Goal: Task Accomplishment & Management: Use online tool/utility

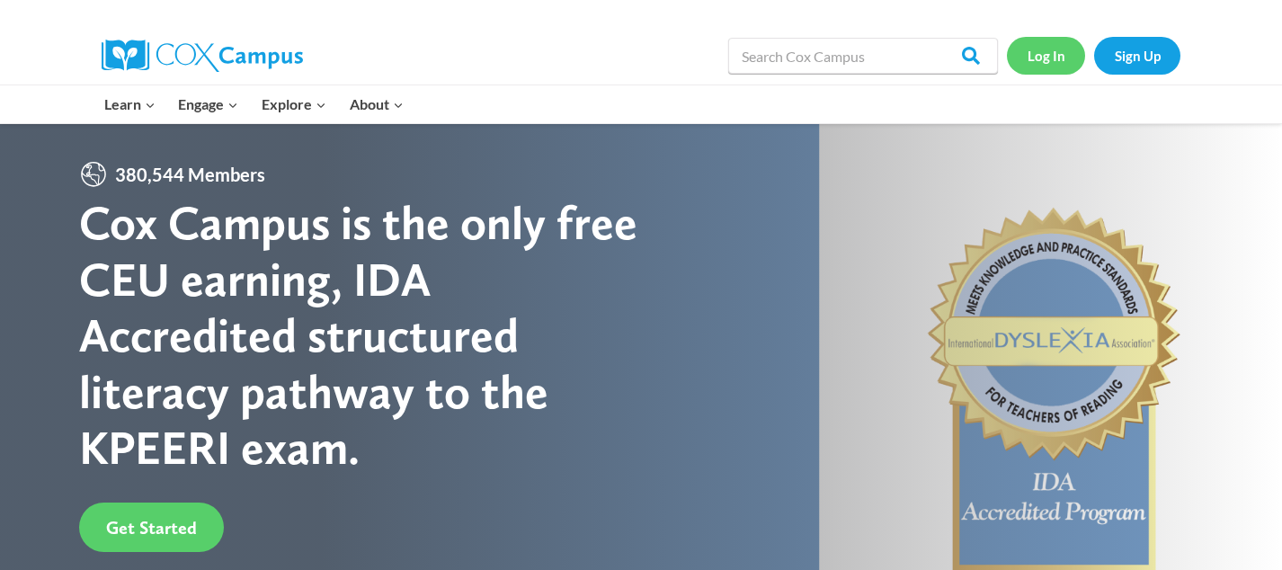
click at [1053, 47] on link "Log In" at bounding box center [1046, 55] width 78 height 37
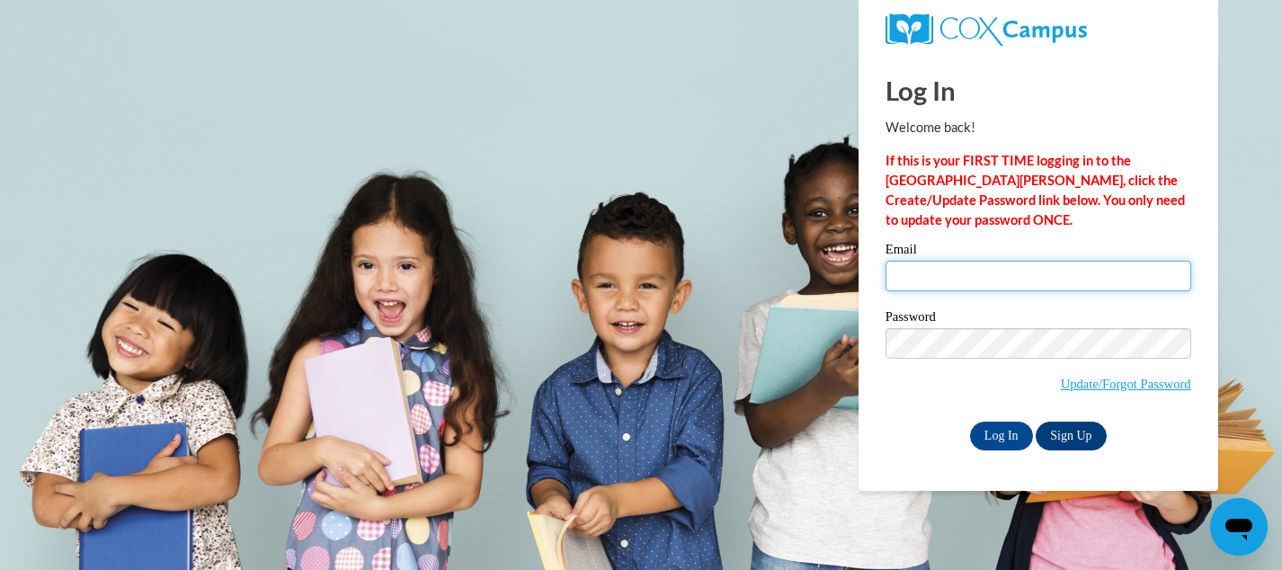
type input "[EMAIL_ADDRESS][DOMAIN_NAME]"
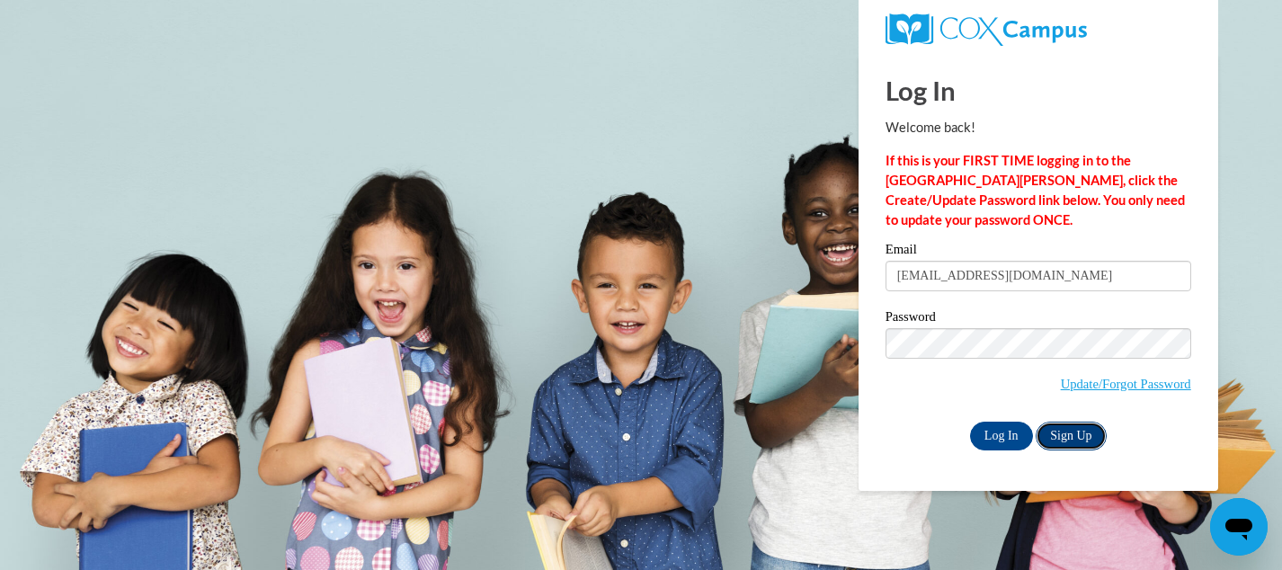
click at [1068, 443] on link "Sign Up" at bounding box center [1070, 436] width 70 height 29
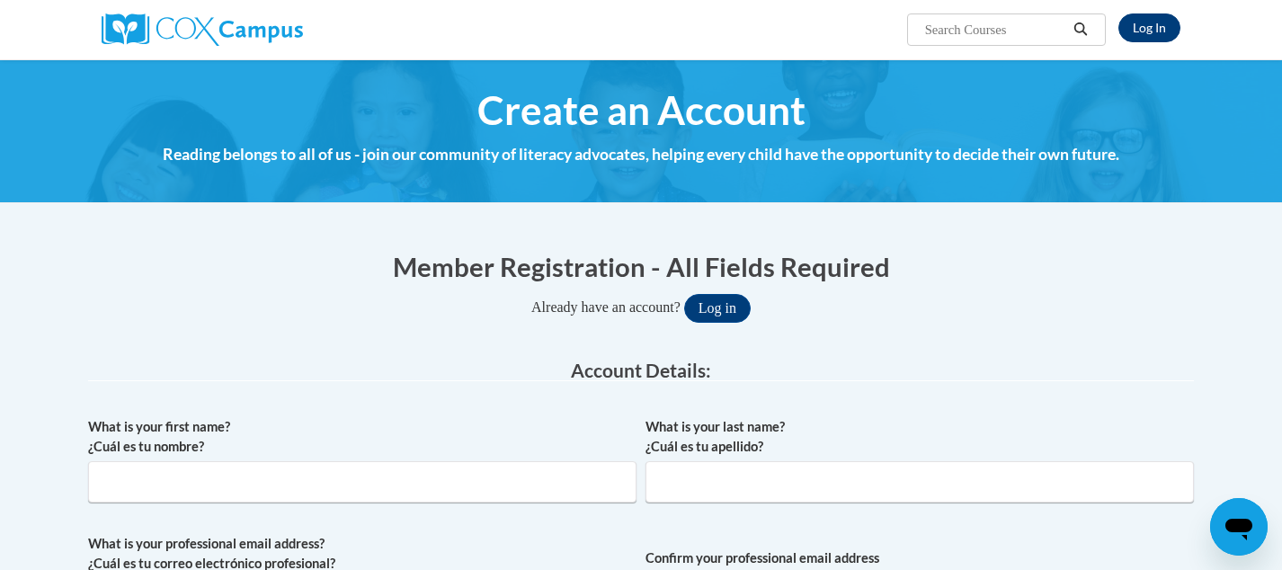
type input "[EMAIL_ADDRESS][DOMAIN_NAME]"
click at [1141, 34] on link "Log In" at bounding box center [1149, 27] width 62 height 29
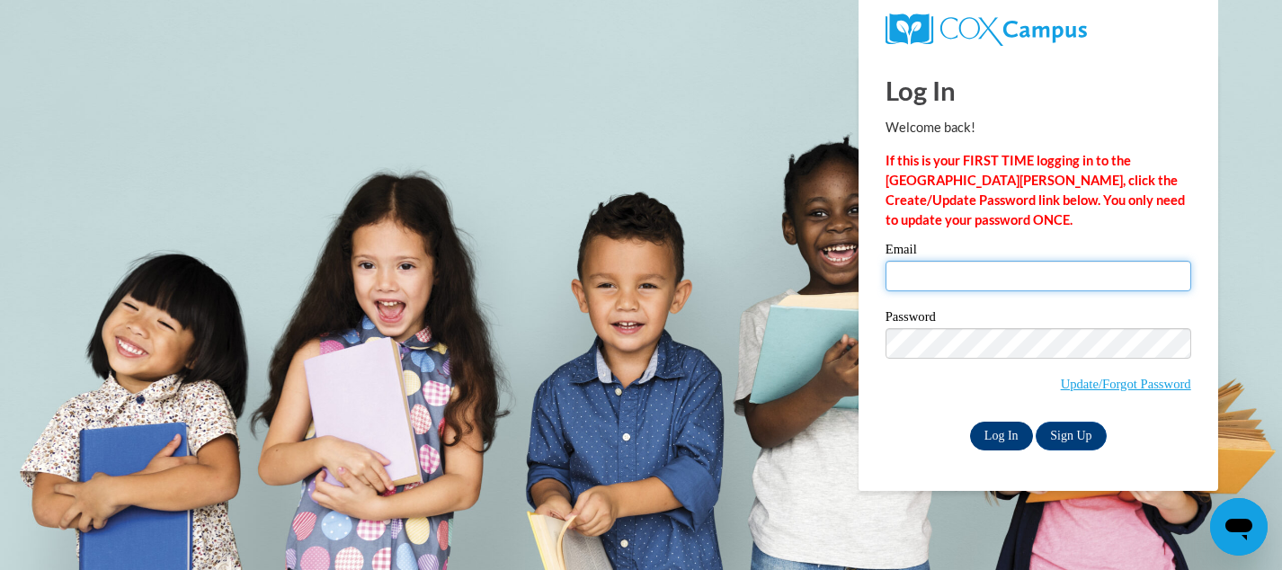
type input "[EMAIL_ADDRESS][DOMAIN_NAME]"
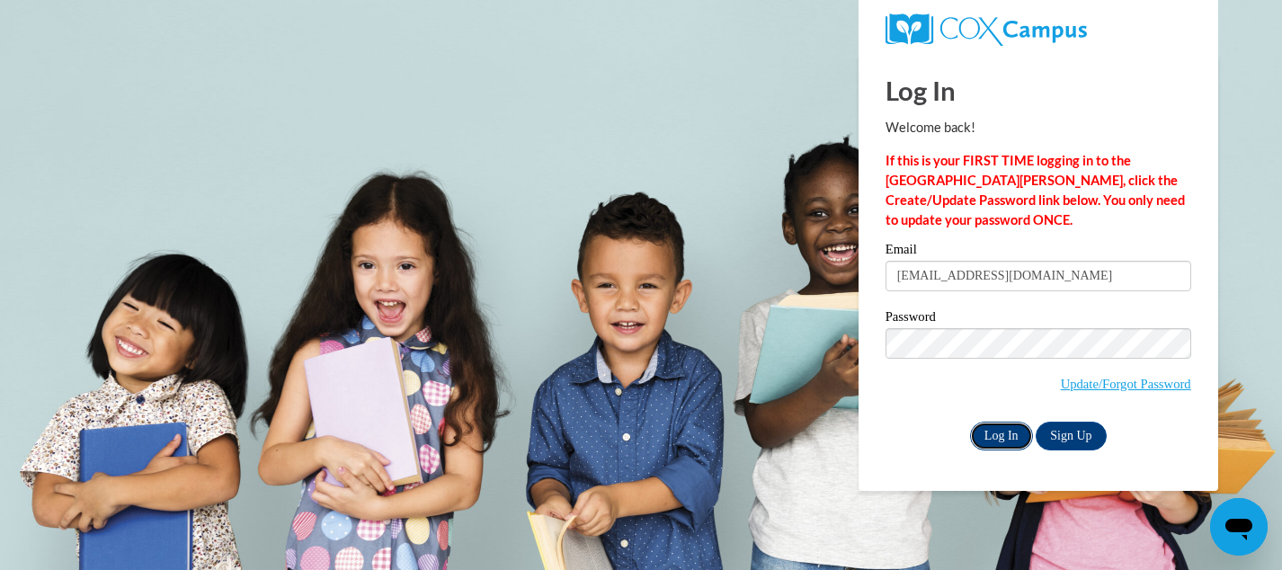
click at [1004, 440] on input "Log In" at bounding box center [1001, 436] width 63 height 29
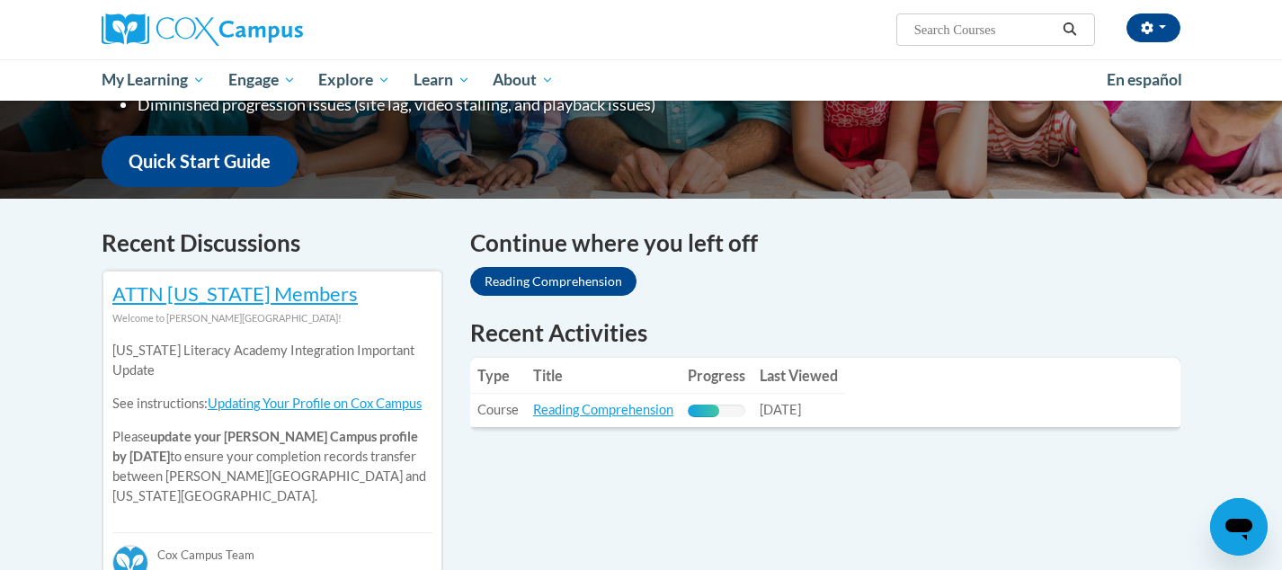
scroll to position [481, 0]
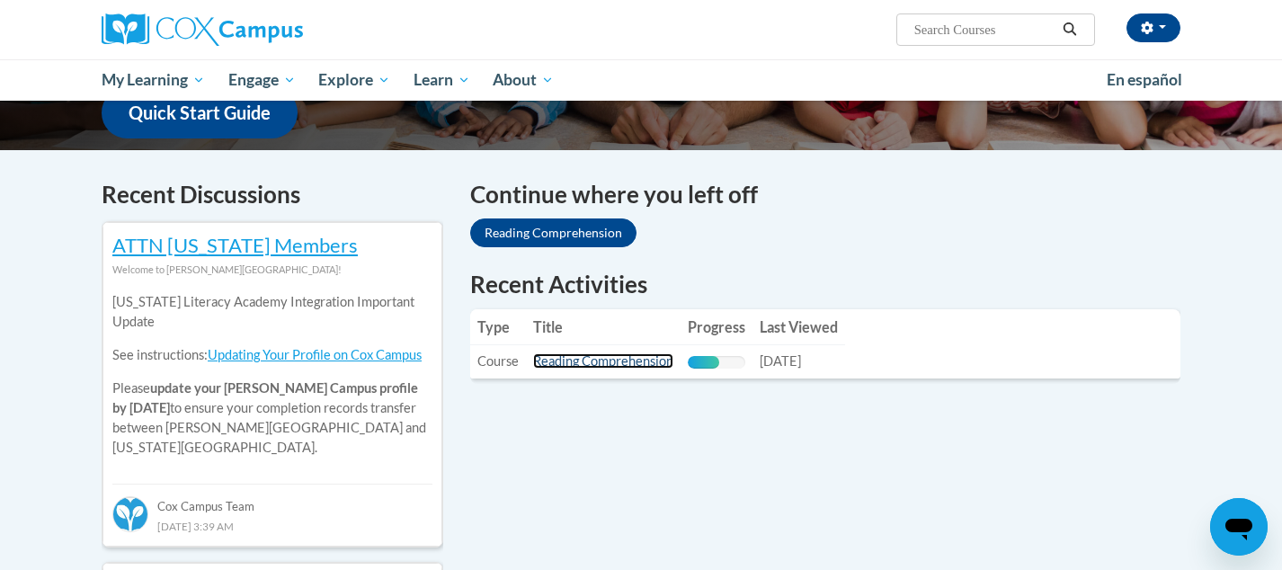
click at [571, 361] on link "Reading Comprehension" at bounding box center [603, 360] width 140 height 15
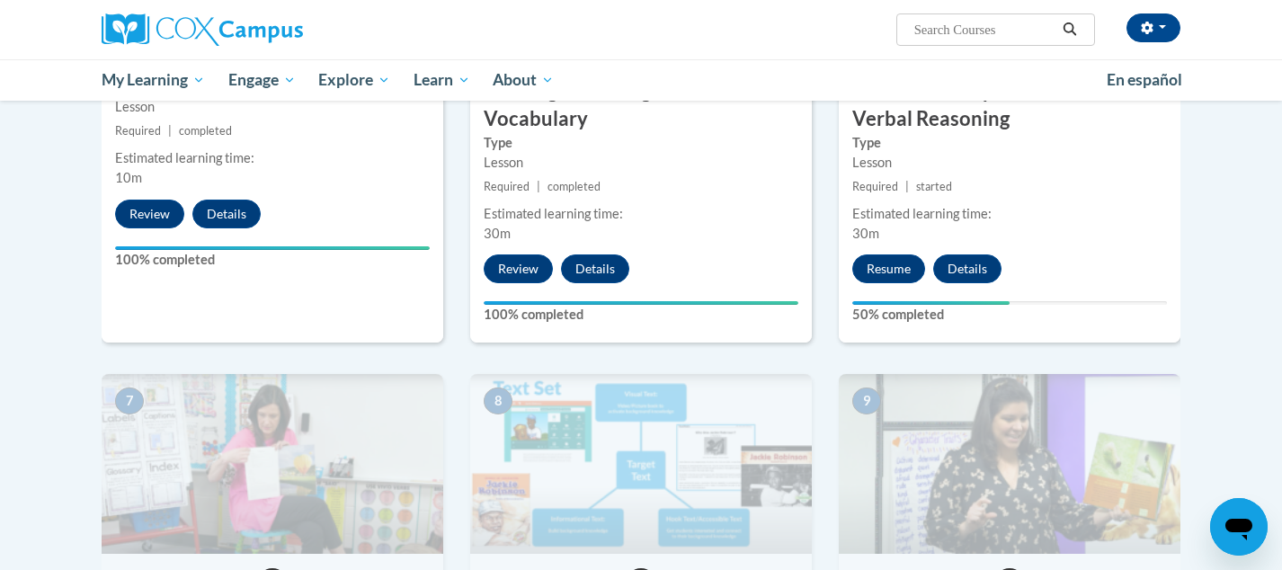
scroll to position [1091, 0]
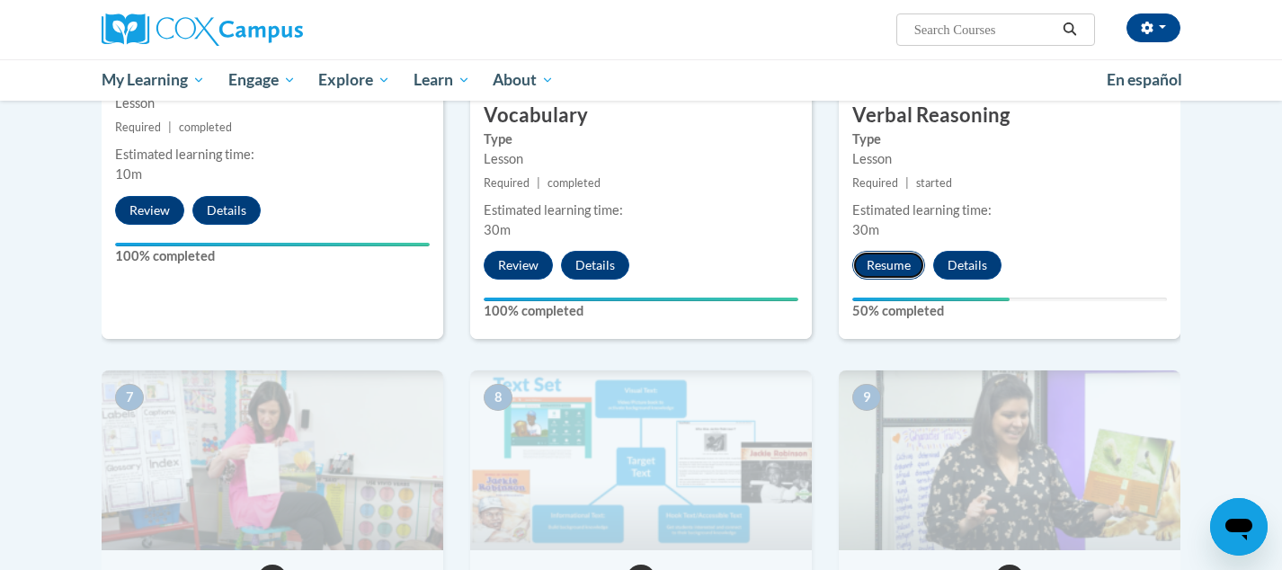
click at [901, 265] on button "Resume" at bounding box center [888, 265] width 73 height 29
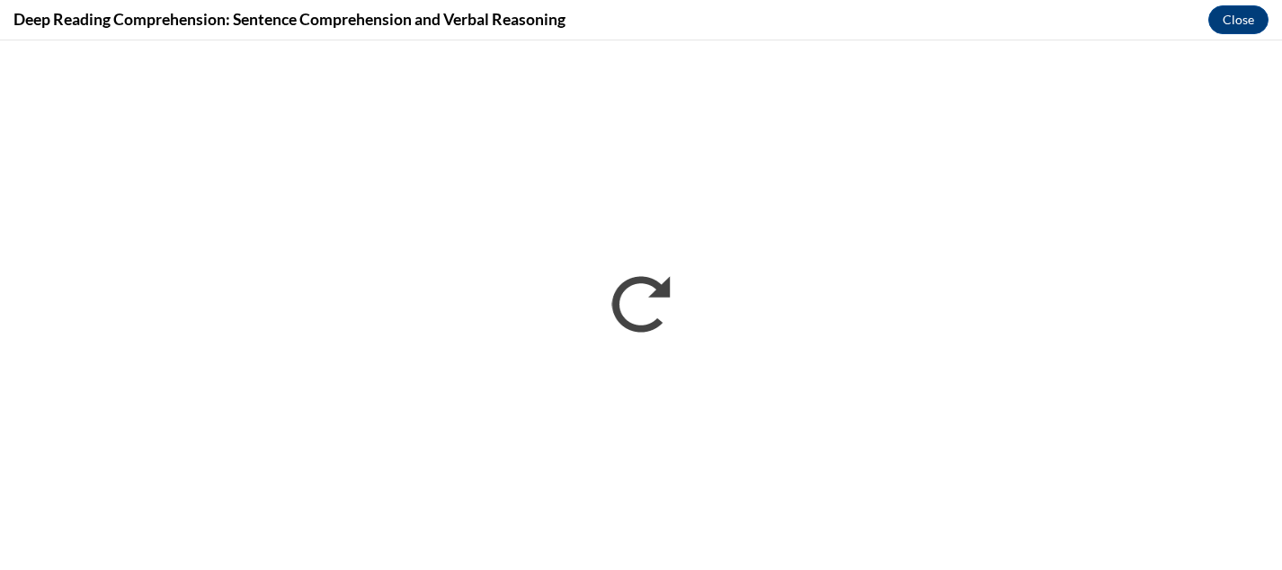
scroll to position [0, 0]
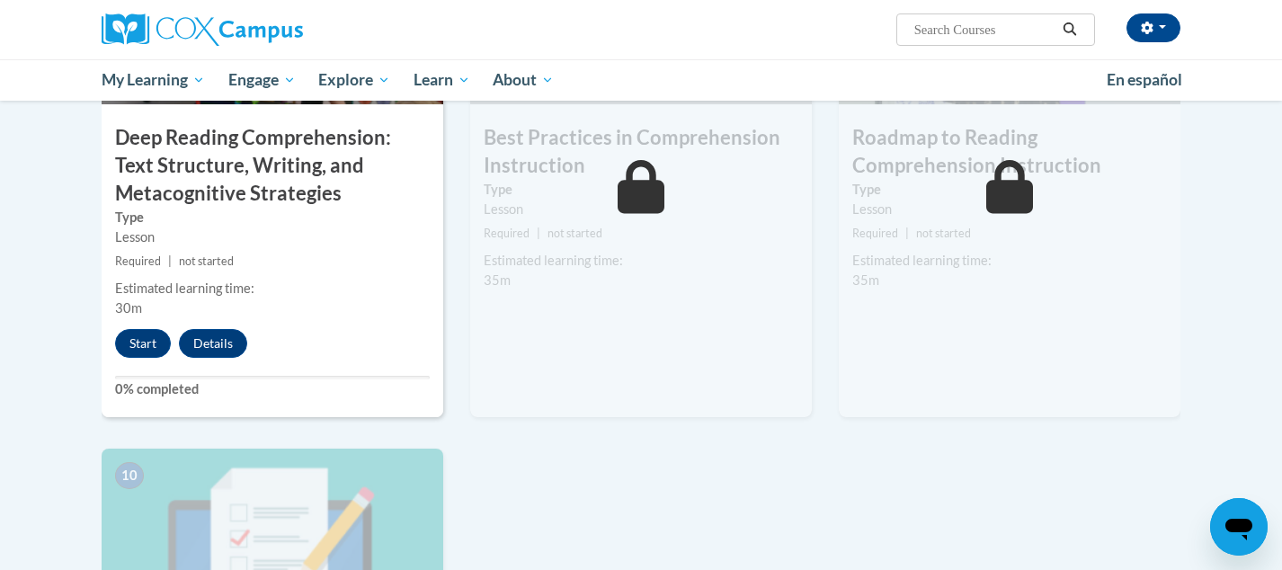
scroll to position [1538, 0]
click at [148, 336] on button "Start" at bounding box center [143, 342] width 56 height 29
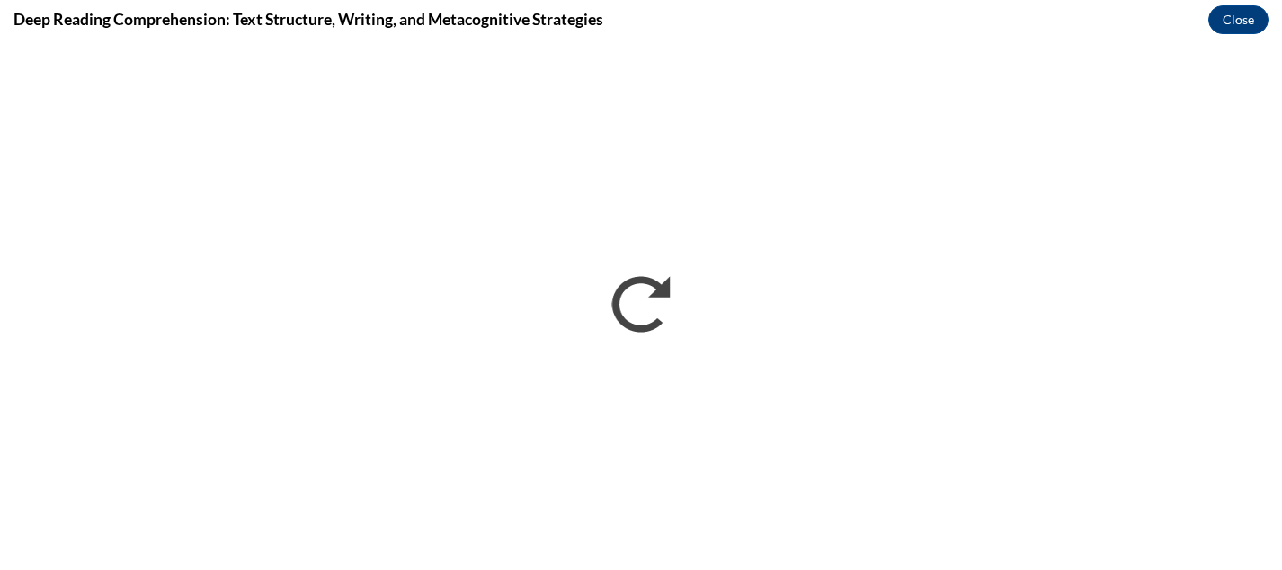
scroll to position [0, 0]
